Goal: Task Accomplishment & Management: Complete application form

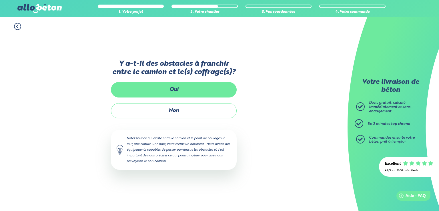
click at [183, 90] on label "Oui" at bounding box center [174, 89] width 126 height 15
click at [0, 0] on input "Oui" at bounding box center [0, 0] width 0 height 0
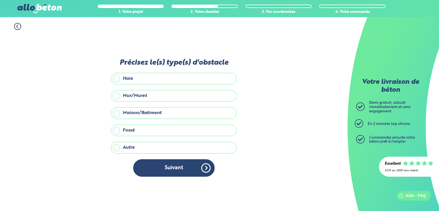
click at [118, 95] on label "Mur/Muret" at bounding box center [174, 95] width 126 height 11
click at [0, 0] on input "Mur/Muret" at bounding box center [0, 0] width 0 height 0
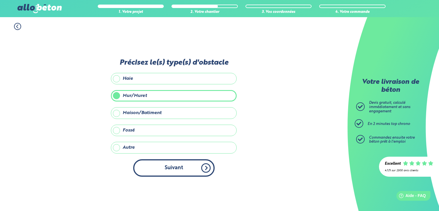
click at [183, 167] on button "Suivant" at bounding box center [174, 167] width 82 height 17
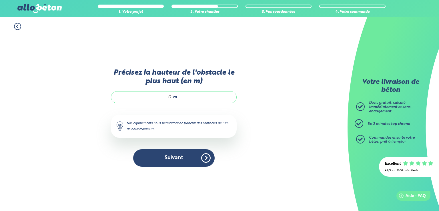
click at [172, 96] on div "m" at bounding box center [174, 97] width 126 height 12
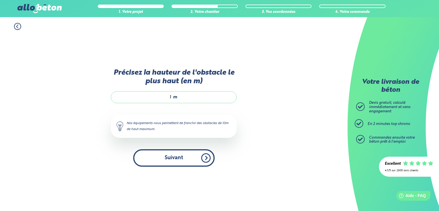
type input "1"
click at [184, 156] on button "Suivant" at bounding box center [174, 157] width 82 height 17
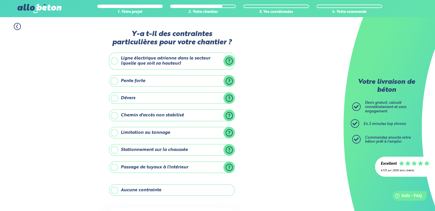
click at [118, 60] on label "Ligne électrique aérienne dans le secteur (quelle que soit sa hauteur)" at bounding box center [172, 61] width 126 height 17
click at [0, 0] on input "Ligne électrique aérienne dans le secteur (quelle que soit sa hauteur)" at bounding box center [0, 0] width 0 height 0
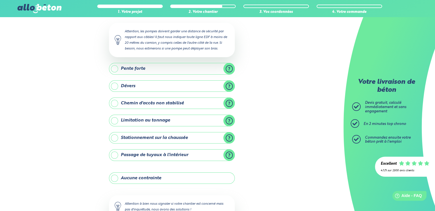
scroll to position [57, 0]
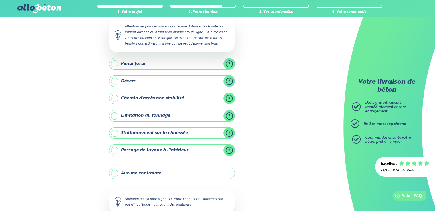
click at [118, 132] on label "Stationnement sur la chaussée" at bounding box center [172, 132] width 126 height 11
click at [0, 0] on input "Stationnement sur la chaussée" at bounding box center [0, 0] width 0 height 0
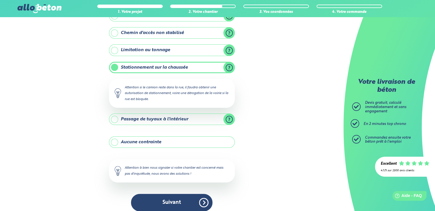
scroll to position [127, 0]
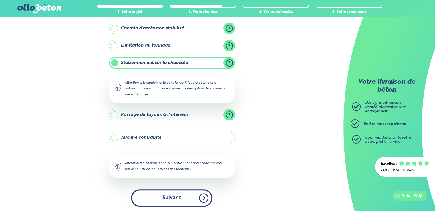
click at [191, 194] on button "Suivant" at bounding box center [172, 197] width 82 height 17
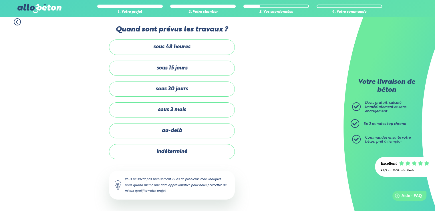
scroll to position [4, 0]
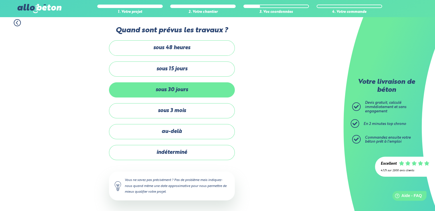
click at [183, 89] on label "sous 30 jours" at bounding box center [172, 89] width 126 height 15
click at [0, 0] on input "sous 30 jours" at bounding box center [0, 0] width 0 height 0
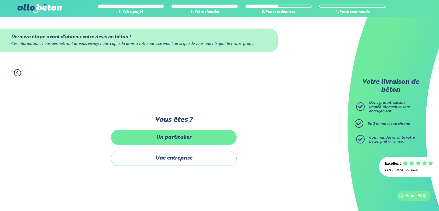
click at [187, 136] on label "Un particulier" at bounding box center [174, 137] width 126 height 15
click at [0, 0] on input "Un particulier" at bounding box center [0, 0] width 0 height 0
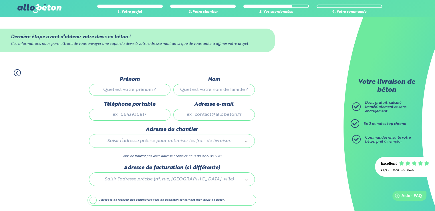
click at [142, 86] on input "Prénom" at bounding box center [130, 89] width 82 height 11
type input "[PERSON_NAME]"
type input "0618819105"
type input "[PERSON_NAME][EMAIL_ADDRESS][DOMAIN_NAME]"
type input "1 Rue Neuve"
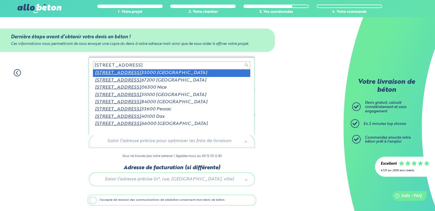
click at [137, 63] on input "1 Rue Neuve" at bounding box center [171, 66] width 157 height 8
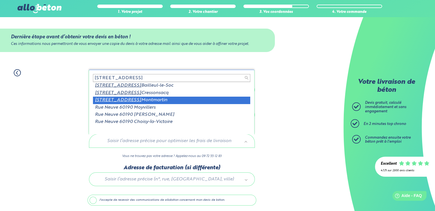
type input "1 Rue Neuve 60190"
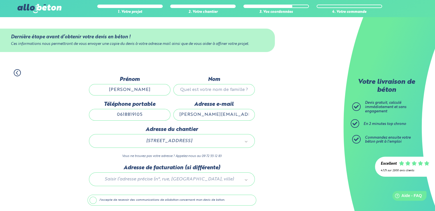
click at [201, 90] on input "Nom" at bounding box center [214, 89] width 82 height 11
click at [220, 88] on input "Nom" at bounding box center [214, 89] width 82 height 11
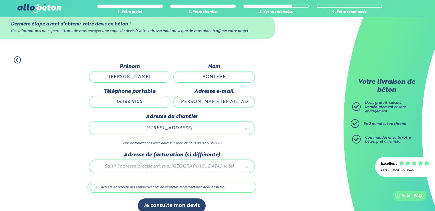
scroll to position [20, 0]
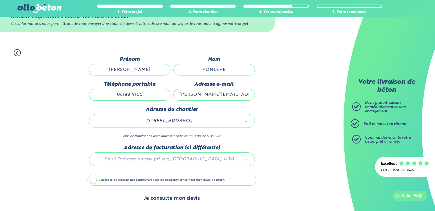
type input "PONLEVE"
click at [176, 198] on button "Je consulte mon devis" at bounding box center [172, 198] width 68 height 15
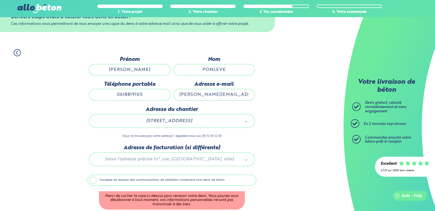
click at [94, 179] on label "J'accepte de recevoir des communications de allobéton concernant mon devis de b…" at bounding box center [172, 180] width 169 height 11
click at [0, 0] on input "J'accepte de recevoir des communications de allobéton concernant mon devis de b…" at bounding box center [0, 0] width 0 height 0
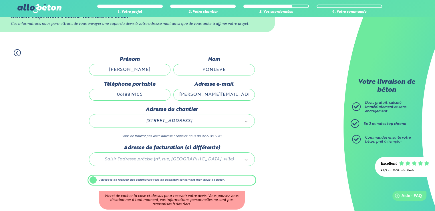
scroll to position [20, 0]
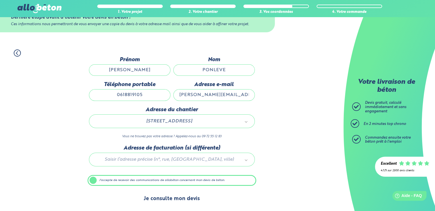
click at [175, 195] on button "Je consulte mon devis" at bounding box center [172, 199] width 68 height 15
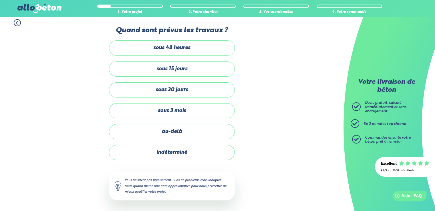
scroll to position [127, 0]
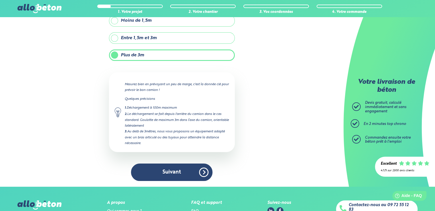
scroll to position [57, 0]
